Goal: Go to known website: Go to known website

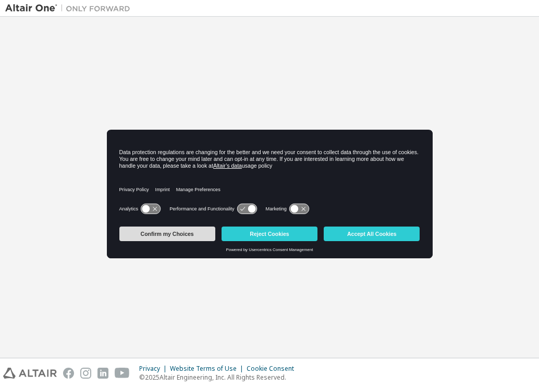
click at [202, 233] on button "Confirm my Choices" at bounding box center [167, 234] width 96 height 15
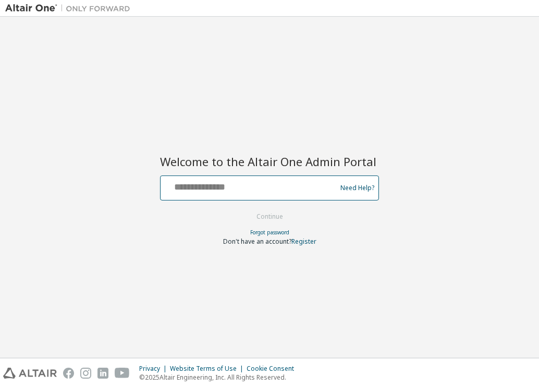
click at [210, 182] on input "text" at bounding box center [250, 185] width 170 height 15
type input "**********"
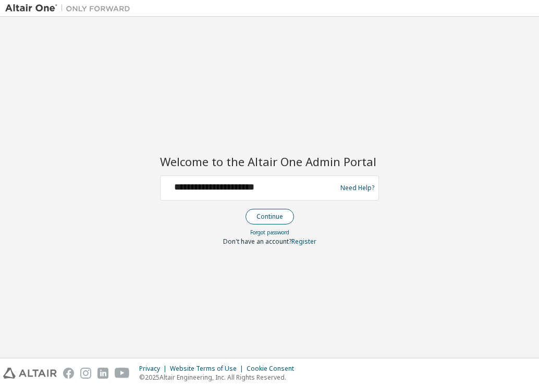
click at [288, 221] on button "Continue" at bounding box center [269, 217] width 48 height 16
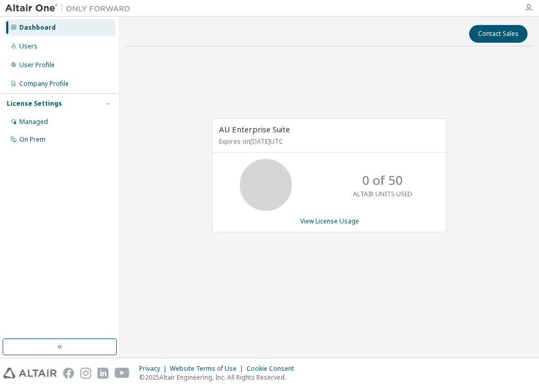
click at [528, 6] on icon "button" at bounding box center [528, 8] width 8 height 8
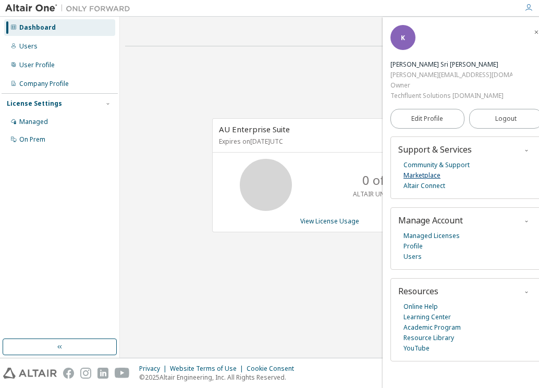
click at [413, 170] on link "Marketplace" at bounding box center [421, 175] width 37 height 10
